Goal: Task Accomplishment & Management: Use online tool/utility

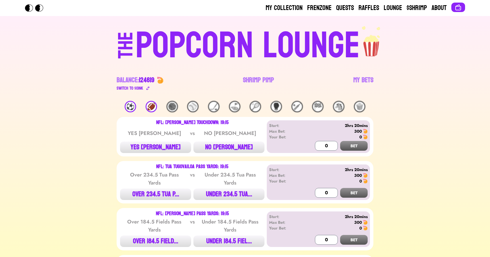
click at [148, 107] on div "🏈" at bounding box center [150, 106] width 11 height 11
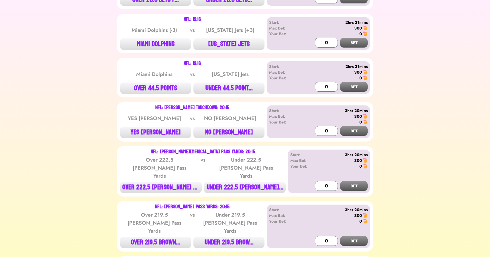
scroll to position [766, 0]
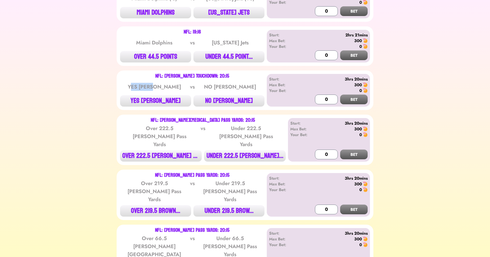
drag, startPoint x: 138, startPoint y: 55, endPoint x: 162, endPoint y: 55, distance: 24.0
click at [162, 83] on div "YES [PERSON_NAME]" at bounding box center [154, 87] width 58 height 8
click at [101, 101] on div "⚽️ 🏈 🏀 ⚾️ 🏒 ⛳️ 🎾 🥊 🏏 🏁 🐴 🍿 NFL: DeVon Achane Touchdown: 19:15 YES Achane TD vs …" at bounding box center [245, 87] width 476 height 1505
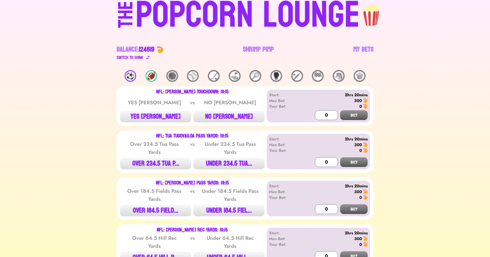
scroll to position [0, 0]
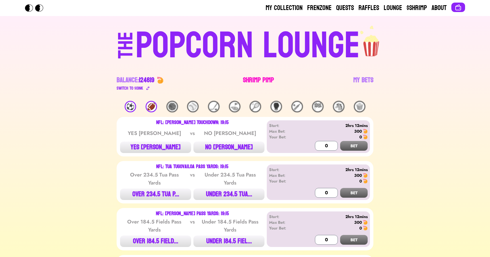
click at [255, 80] on link "Shrimp Pimp" at bounding box center [258, 84] width 31 height 16
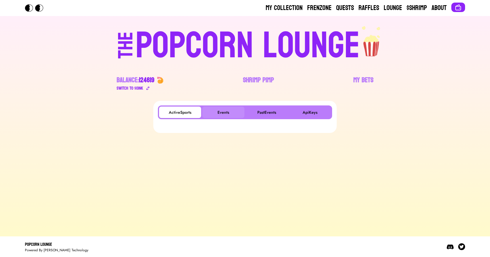
click at [230, 106] on button "Events" at bounding box center [223, 111] width 42 height 11
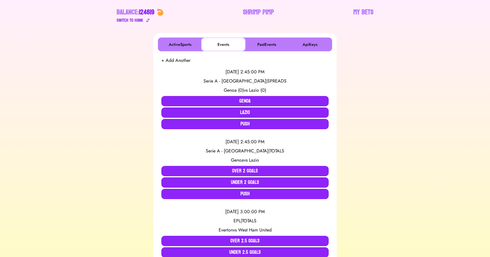
scroll to position [68, 0]
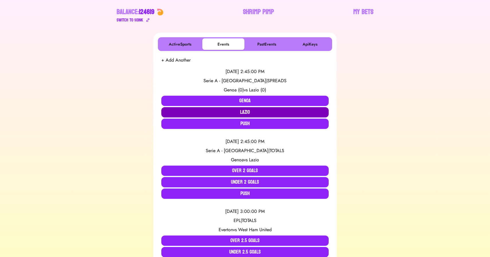
click at [261, 109] on button "Lazio" at bounding box center [244, 112] width 167 height 10
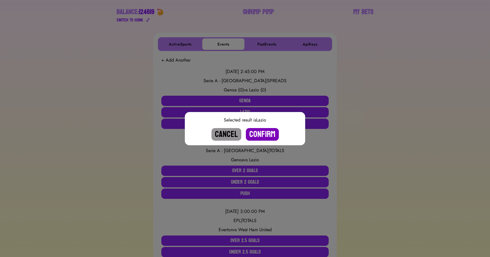
click at [261, 133] on button "Confirm" at bounding box center [262, 134] width 33 height 13
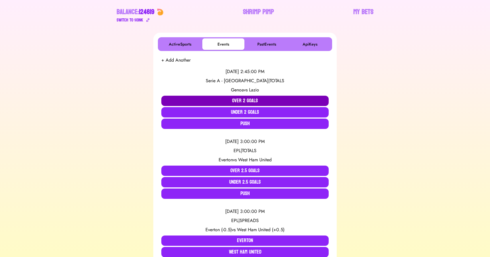
click at [250, 100] on button "Over 2 Goals" at bounding box center [244, 101] width 167 height 10
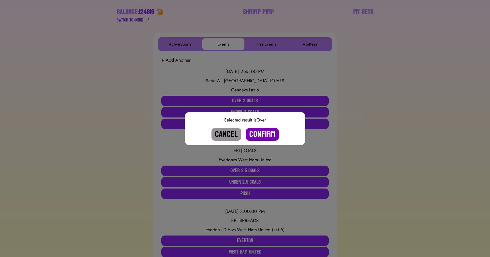
click at [259, 133] on button "Confirm" at bounding box center [262, 134] width 33 height 13
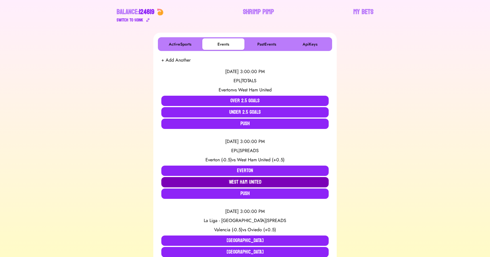
click at [248, 183] on button "West Ham United" at bounding box center [244, 182] width 167 height 10
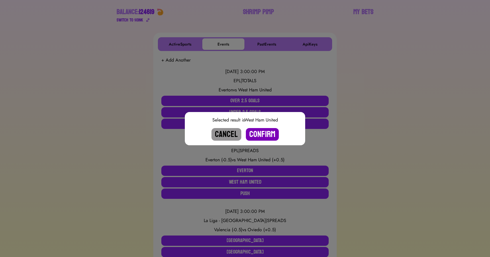
click at [263, 136] on button "Confirm" at bounding box center [262, 134] width 33 height 13
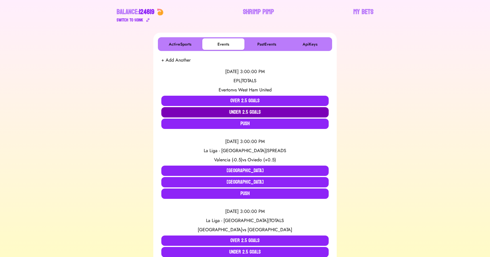
click at [248, 111] on button "Under 2.5 Goals" at bounding box center [244, 112] width 167 height 10
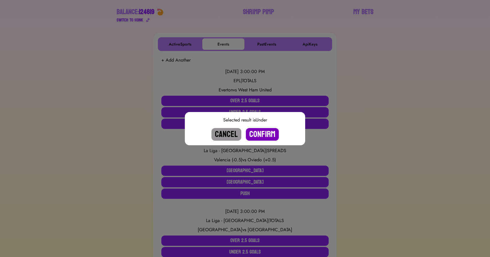
click at [259, 135] on button "Confirm" at bounding box center [262, 134] width 33 height 13
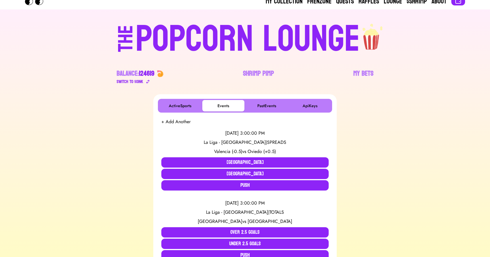
scroll to position [0, 0]
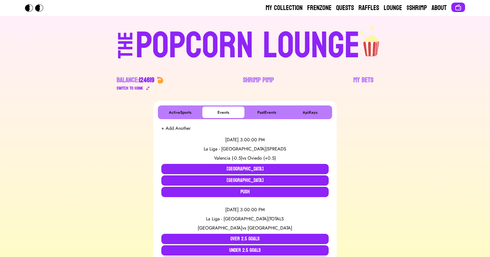
click at [186, 58] on div "POPCORN LOUNGE" at bounding box center [247, 45] width 224 height 37
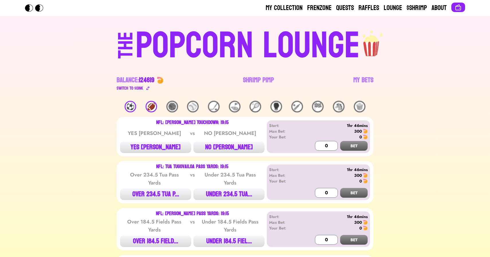
click at [352, 64] on div "POPCORN LOUNGE" at bounding box center [247, 45] width 224 height 37
click at [357, 80] on link "My Bets" at bounding box center [363, 84] width 20 height 16
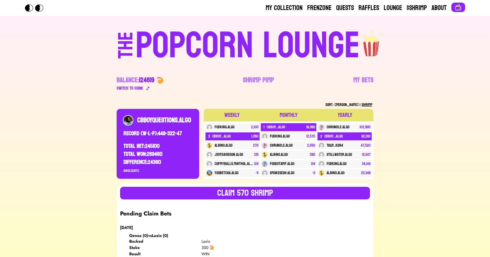
click at [252, 51] on div "POPCORN LOUNGE" at bounding box center [247, 45] width 224 height 37
